Goal: Task Accomplishment & Management: Complete application form

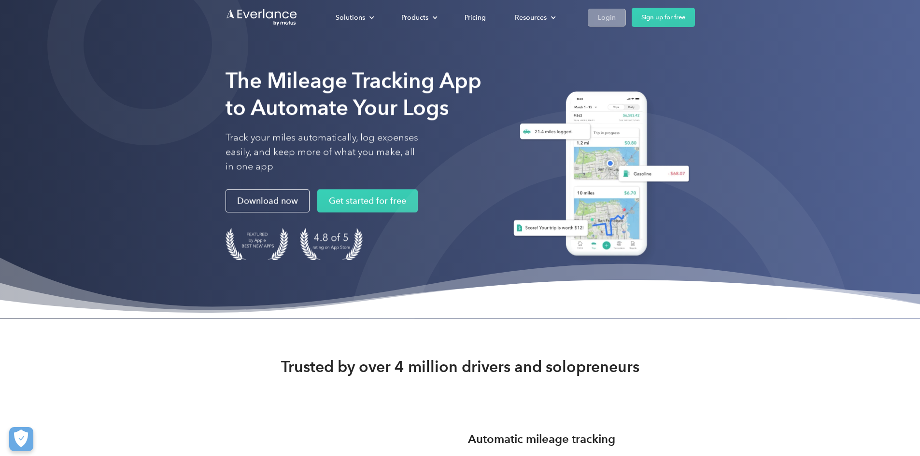
click at [615, 20] on div "Login" at bounding box center [607, 18] width 18 height 12
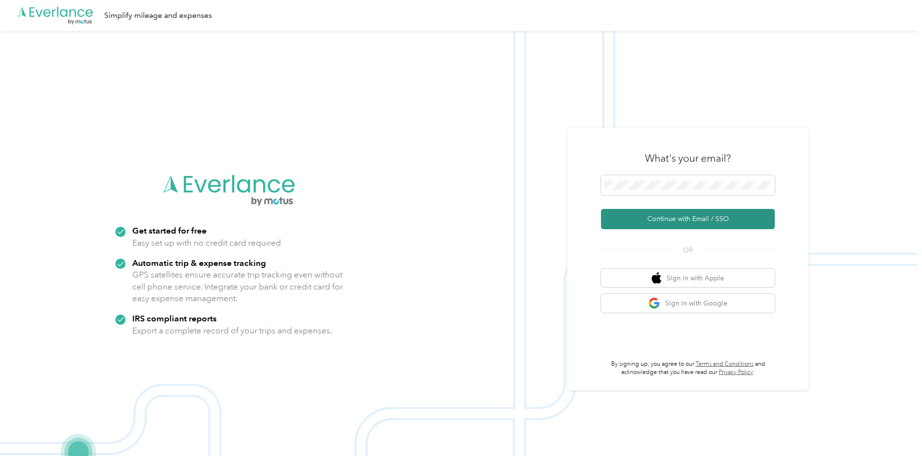
click at [672, 220] on button "Continue with Email / SSO" at bounding box center [688, 219] width 174 height 20
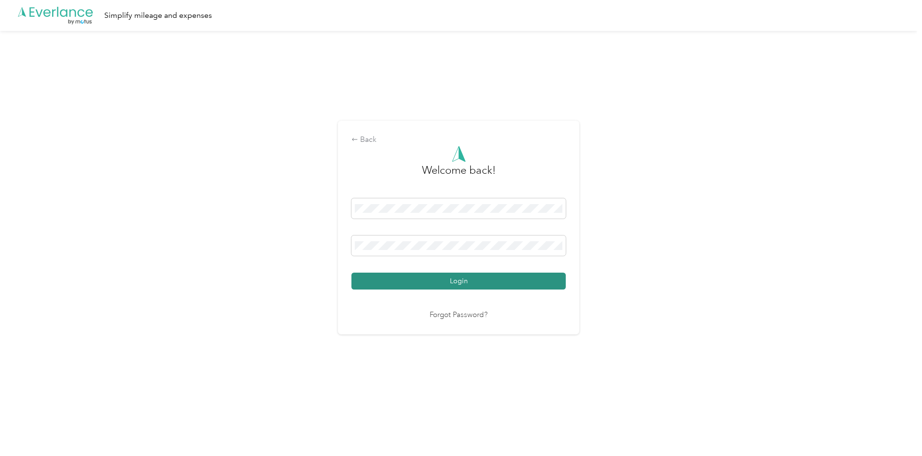
click at [452, 278] on button "Login" at bounding box center [458, 281] width 214 height 17
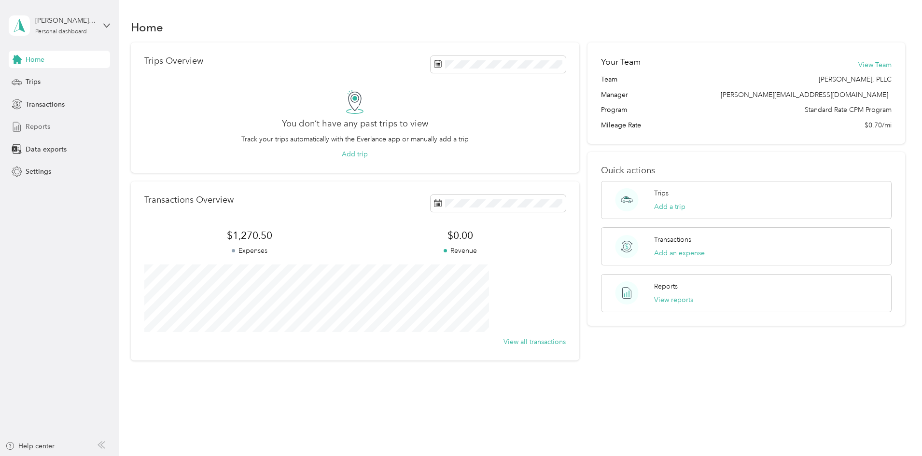
click at [30, 134] on div "Reports" at bounding box center [59, 126] width 101 height 17
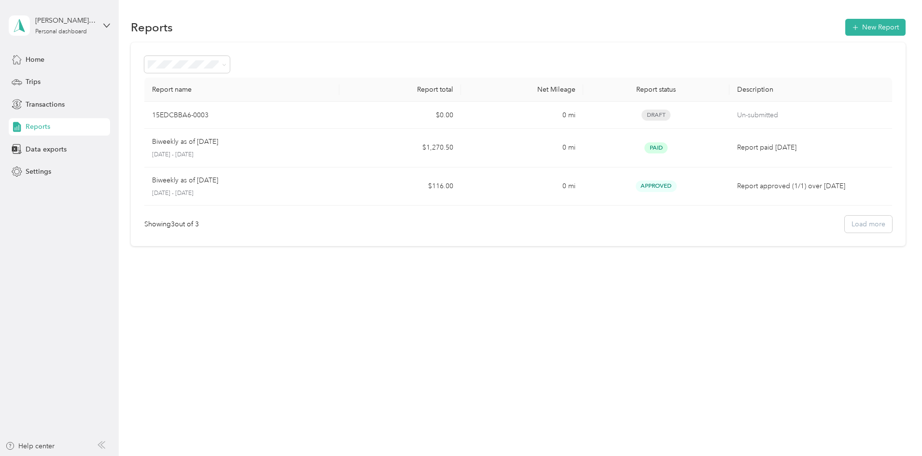
click at [593, 352] on div "Reports New Report Report name Report total Net Mileage Report status Descripti…" at bounding box center [518, 228] width 798 height 456
click at [845, 29] on button "New Report" at bounding box center [875, 27] width 60 height 17
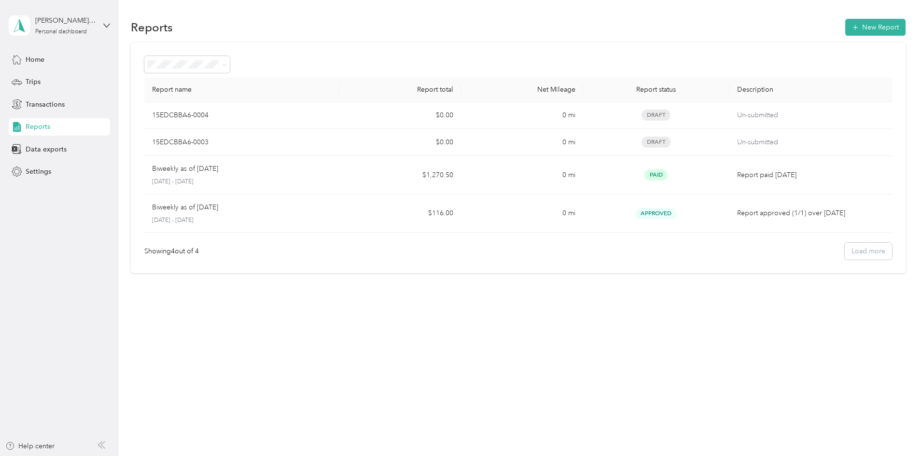
click at [615, 334] on div "Reports New Report Report name Report total Net Mileage Report status Descripti…" at bounding box center [518, 228] width 798 height 456
click at [845, 27] on button "New Report" at bounding box center [875, 27] width 60 height 17
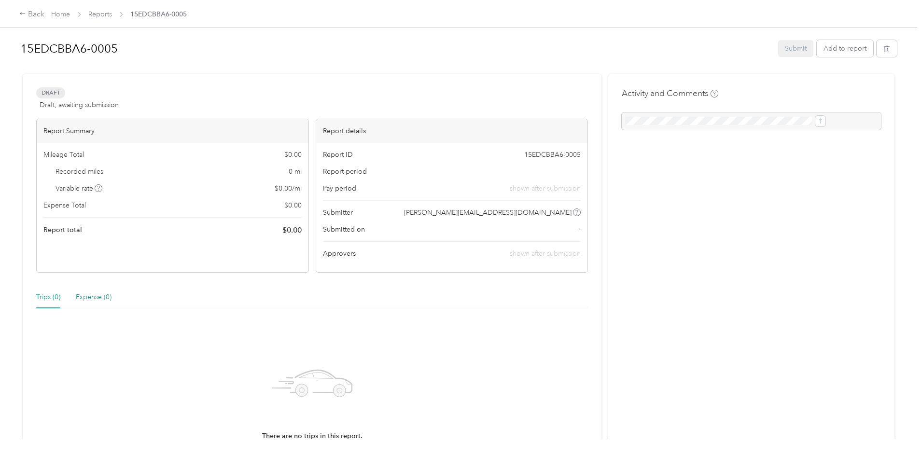
click at [112, 300] on div "Expense (0)" at bounding box center [94, 297] width 36 height 11
click at [817, 46] on button "Add to report" at bounding box center [845, 48] width 56 height 17
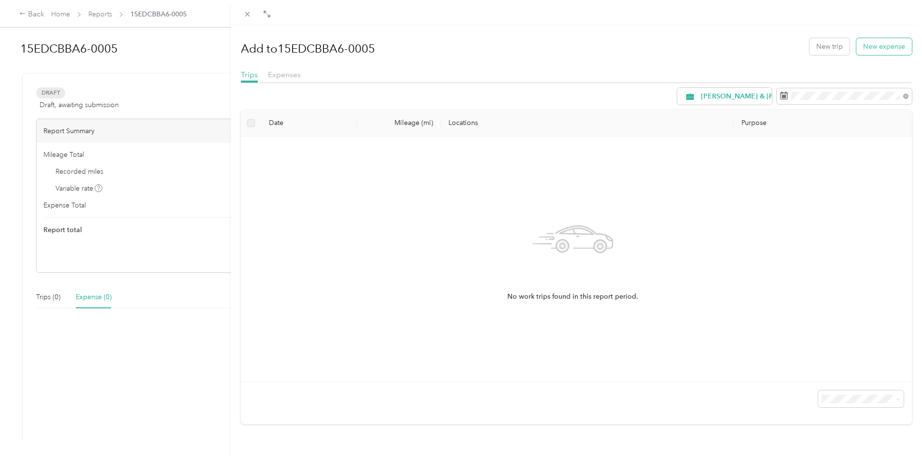
click at [890, 47] on button "New expense" at bounding box center [884, 46] width 56 height 17
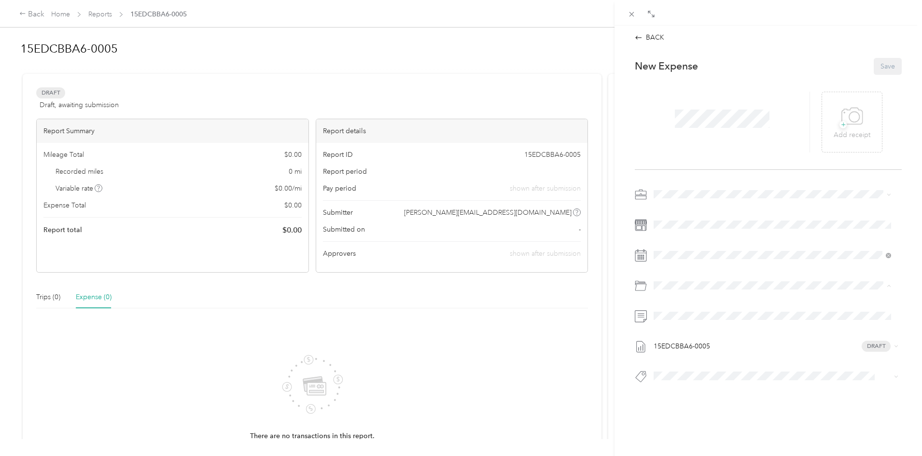
click at [701, 322] on span "Bonuses" at bounding box center [693, 323] width 26 height 8
click at [684, 232] on span at bounding box center [776, 224] width 252 height 15
click at [698, 132] on div at bounding box center [722, 122] width 175 height 61
click at [880, 65] on button "Save" at bounding box center [888, 66] width 28 height 17
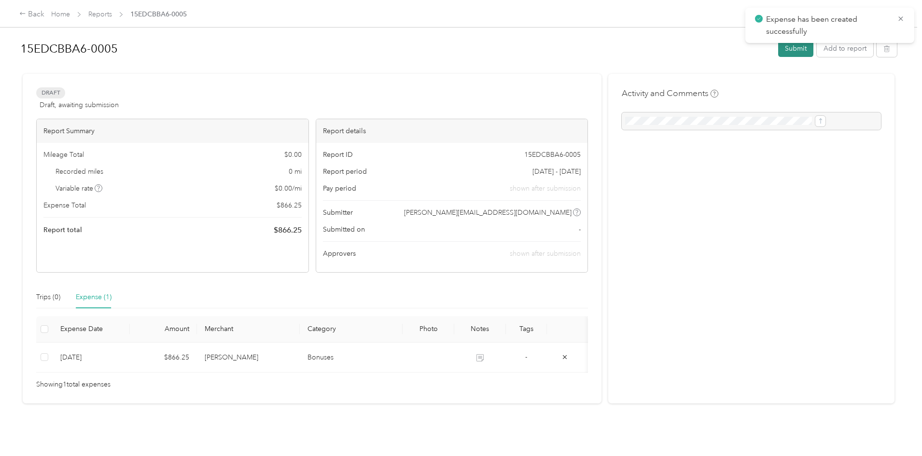
click at [778, 47] on button "Submit" at bounding box center [795, 48] width 35 height 17
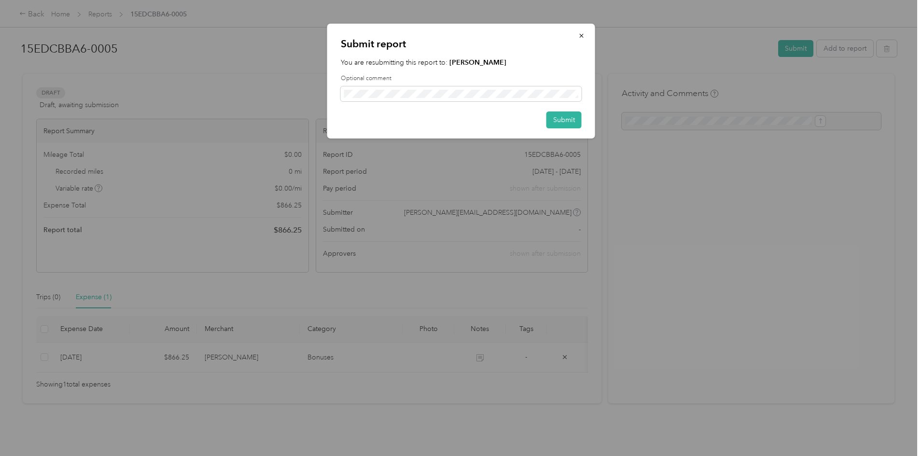
click at [575, 129] on div "Submit report You are resubmitting this report to: ABIGAIL TORRES Optional comm…" at bounding box center [461, 81] width 268 height 115
click at [577, 126] on button "Submit" at bounding box center [563, 120] width 35 height 17
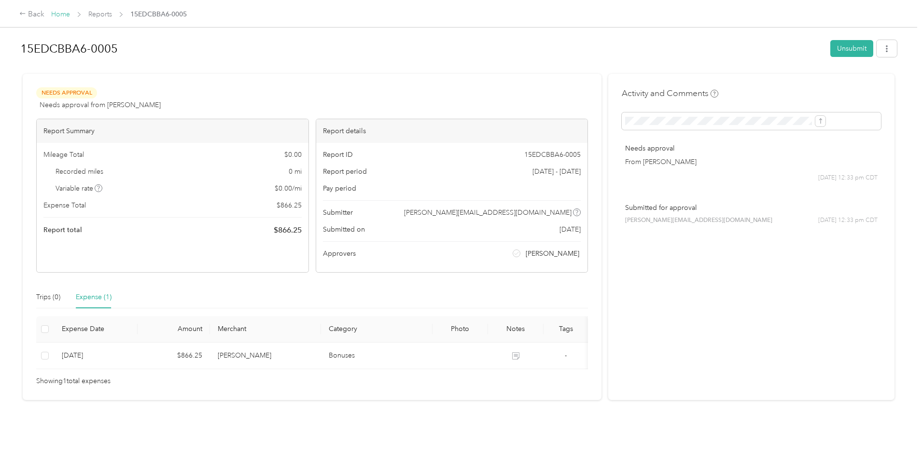
click at [70, 14] on link "Home" at bounding box center [60, 14] width 19 height 8
